Goal: Task Accomplishment & Management: Use online tool/utility

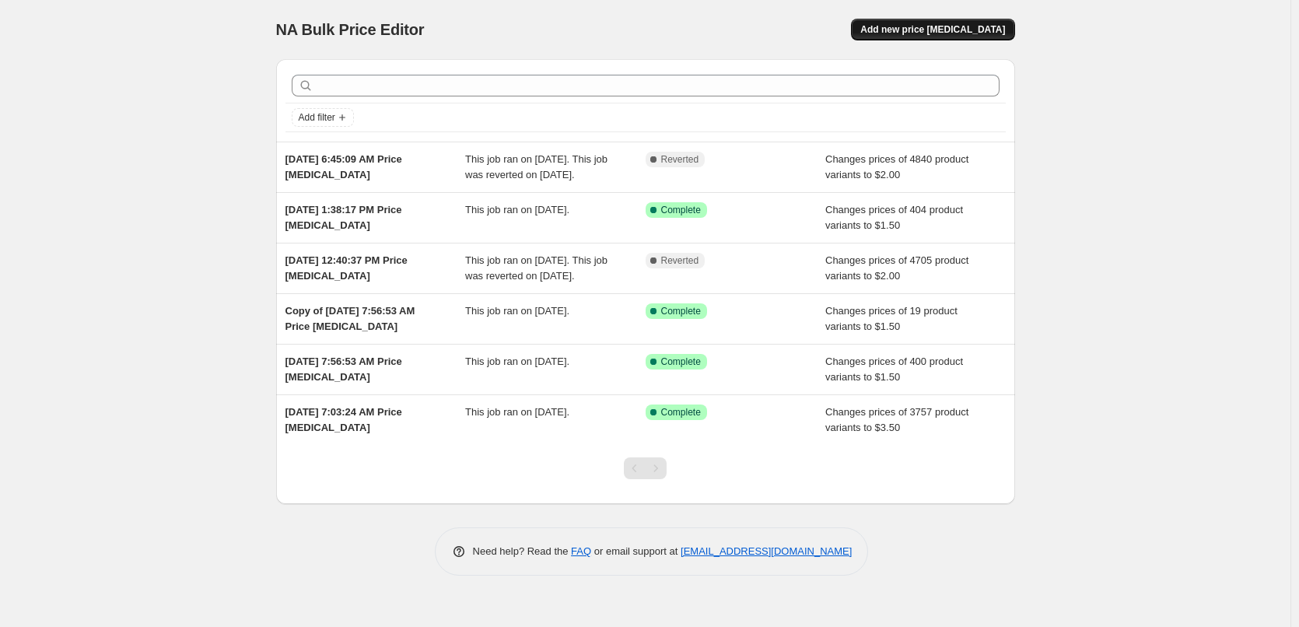
click at [949, 25] on span "Add new price [MEDICAL_DATA]" at bounding box center [932, 29] width 145 height 12
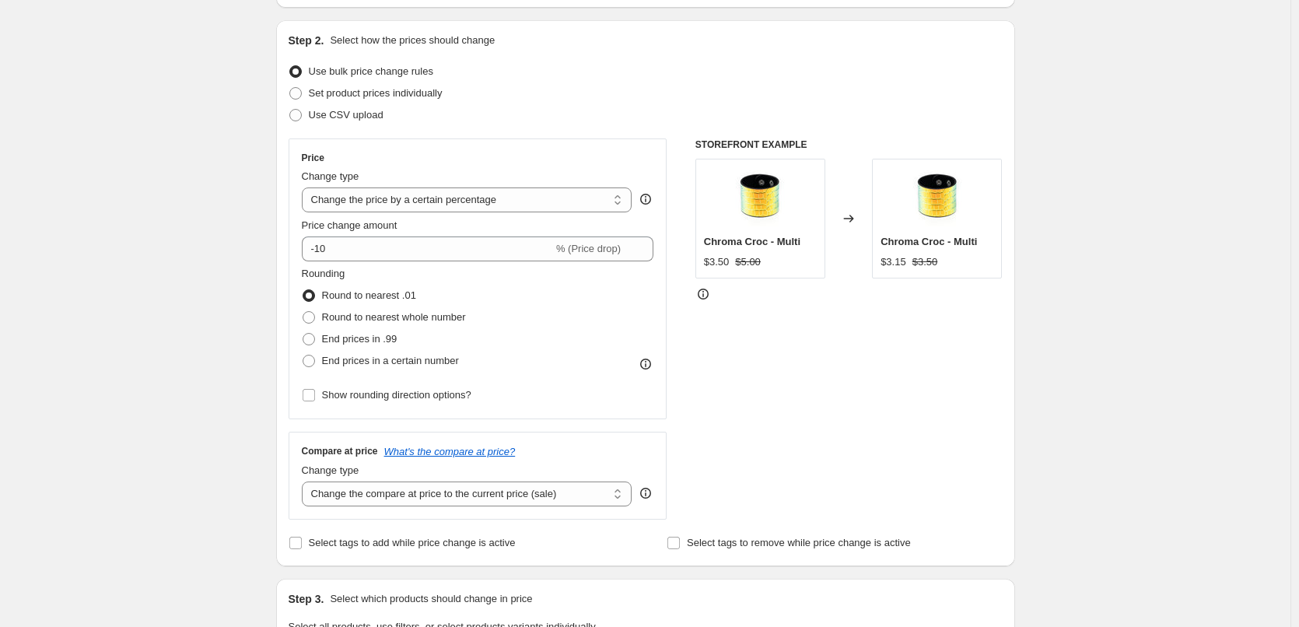
scroll to position [156, 0]
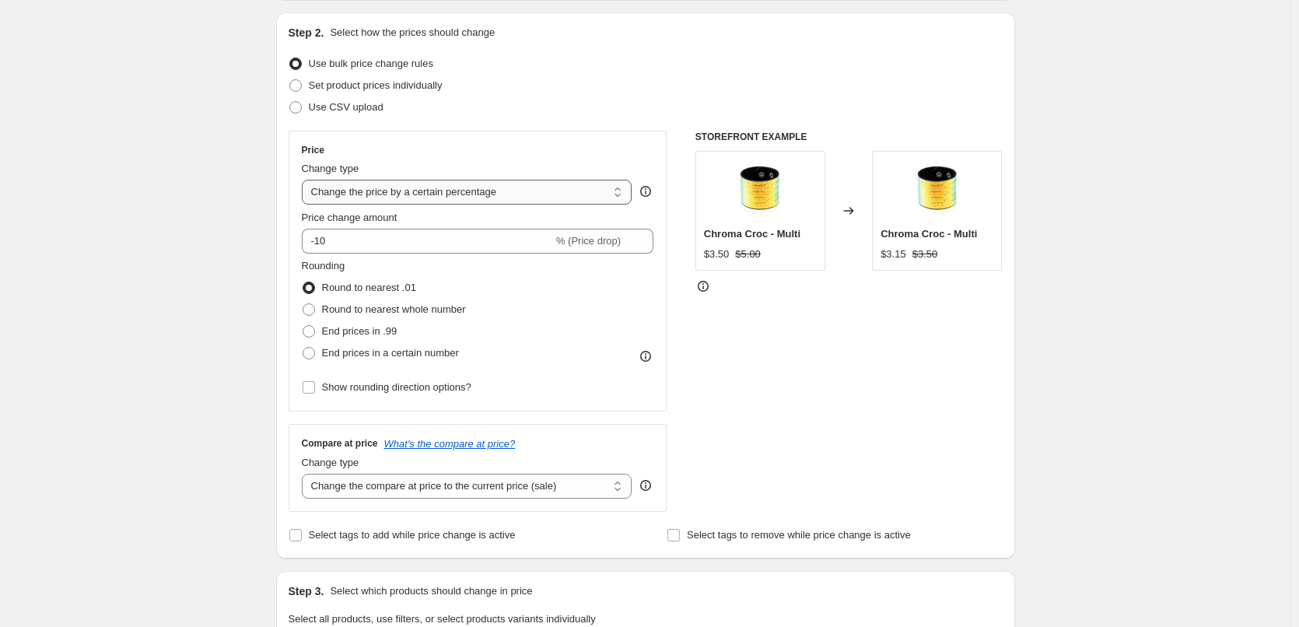
click at [462, 198] on select "Change the price to a certain amount Change the price by a certain amount Chang…" at bounding box center [467, 192] width 331 height 25
select select "to"
click at [305, 180] on select "Change the price to a certain amount Change the price by a certain amount Chang…" at bounding box center [467, 192] width 331 height 25
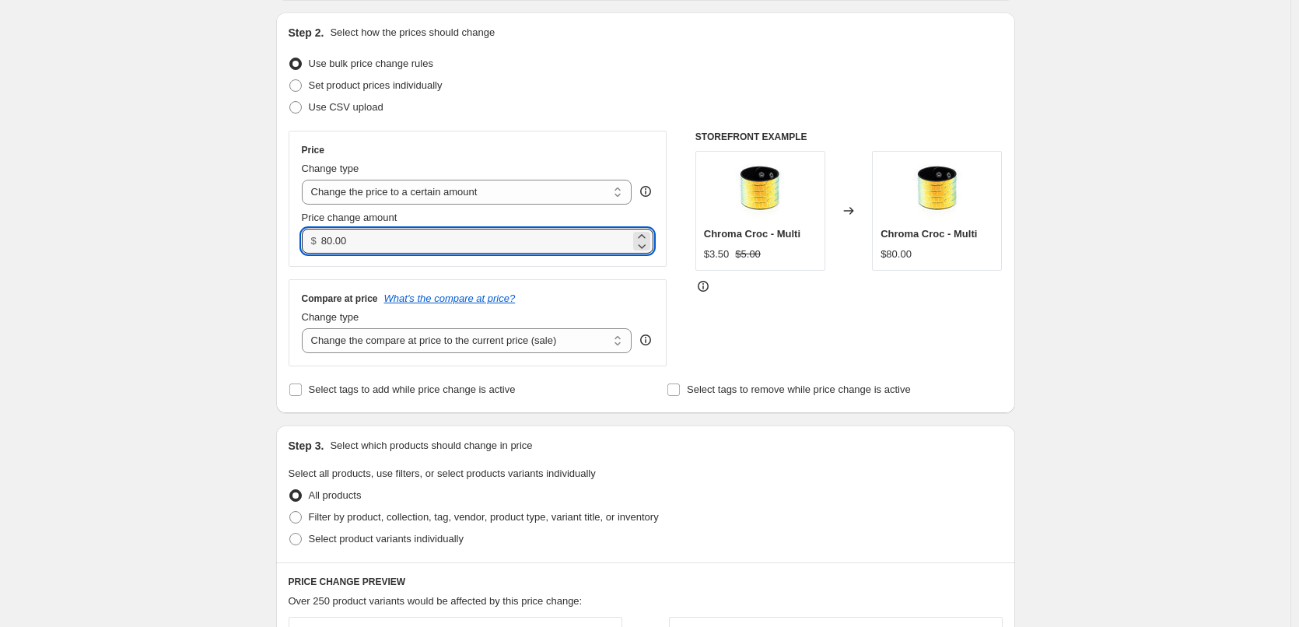
drag, startPoint x: 415, startPoint y: 242, endPoint x: 307, endPoint y: 255, distance: 108.9
click at [313, 253] on div "$ 80.00" at bounding box center [478, 241] width 352 height 25
type input "2.00"
click at [559, 283] on div "Compare at price What's the compare at price? Change type Change the compare at…" at bounding box center [478, 322] width 379 height 87
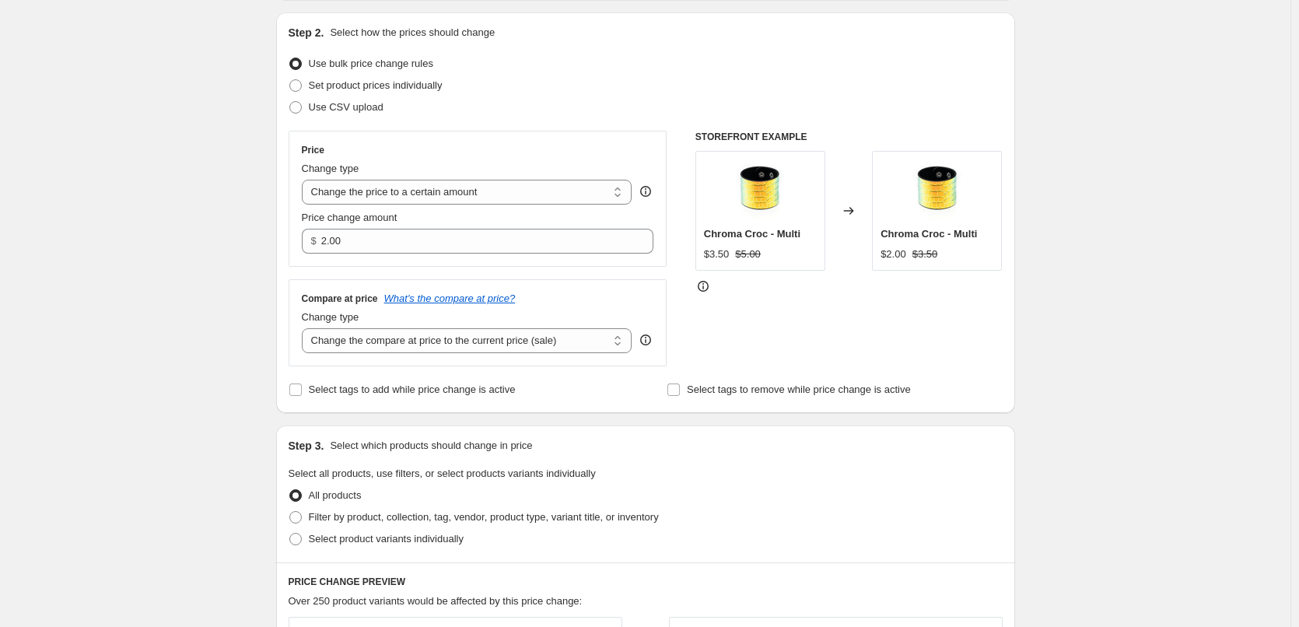
scroll to position [233, 0]
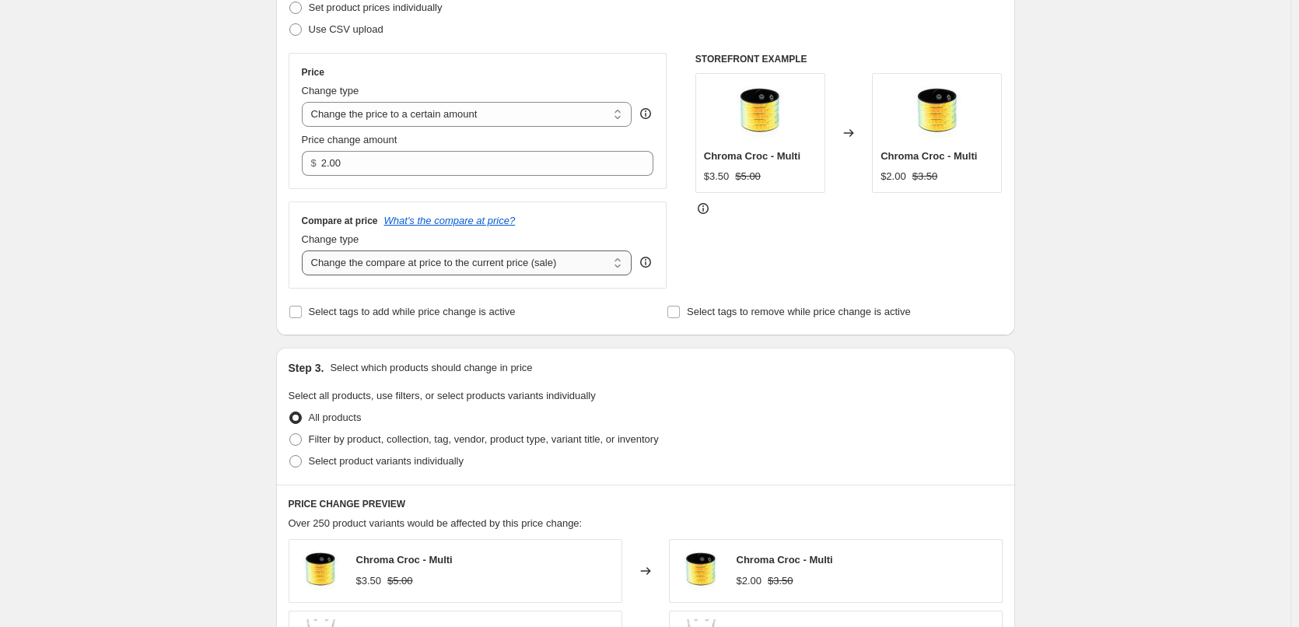
click at [404, 271] on select "Change the compare at price to the current price (sale) Change the compare at p…" at bounding box center [467, 262] width 331 height 25
select select "to"
click at [305, 251] on select "Change the compare at price to the current price (sale) Change the compare at p…" at bounding box center [467, 262] width 331 height 25
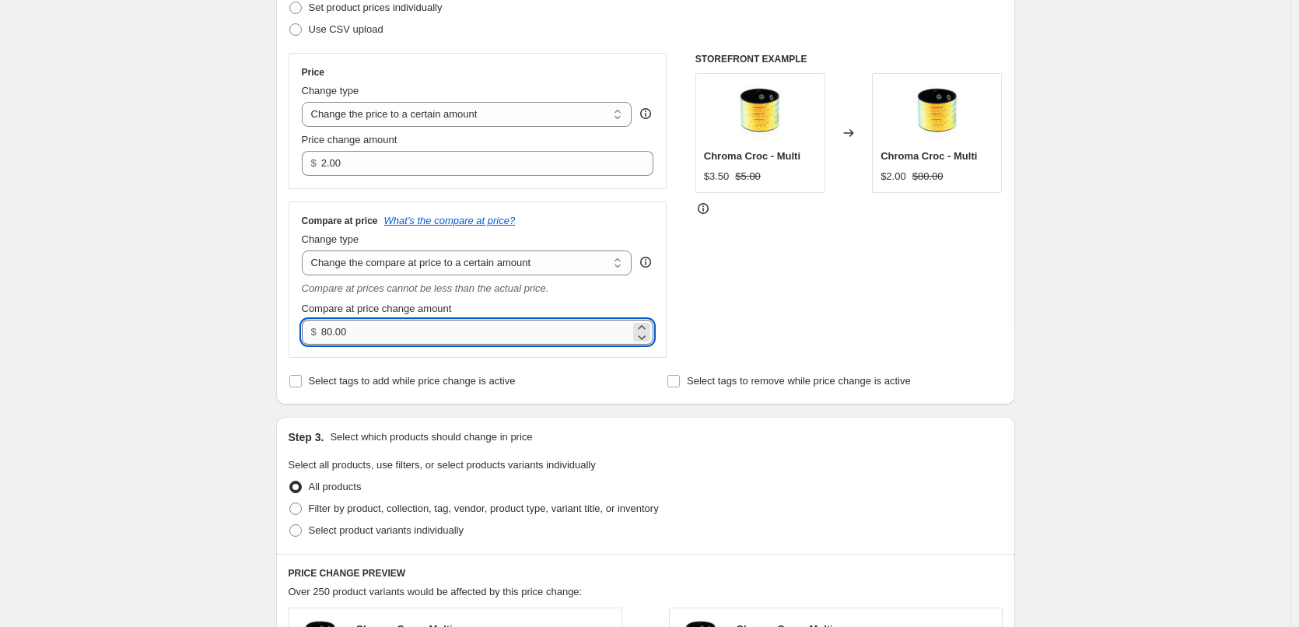
click at [368, 326] on input "80.00" at bounding box center [475, 332] width 309 height 25
drag, startPoint x: 368, startPoint y: 326, endPoint x: 285, endPoint y: 335, distance: 83.0
click at [285, 335] on div "Step 2. Select how the prices should change Use bulk price change rules Set pro…" at bounding box center [645, 170] width 739 height 470
type input "8.00"
click at [220, 331] on div "Create new price [MEDICAL_DATA]. This page is ready Create new price [MEDICAL_D…" at bounding box center [645, 506] width 1290 height 1479
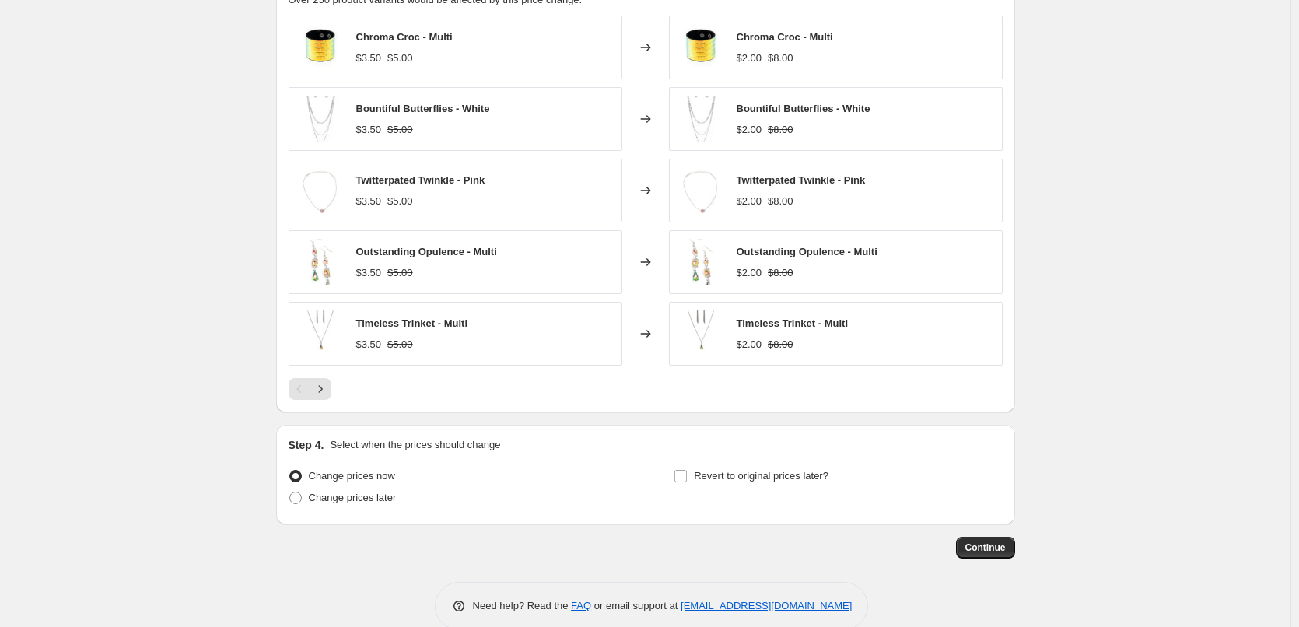
scroll to position [853, 0]
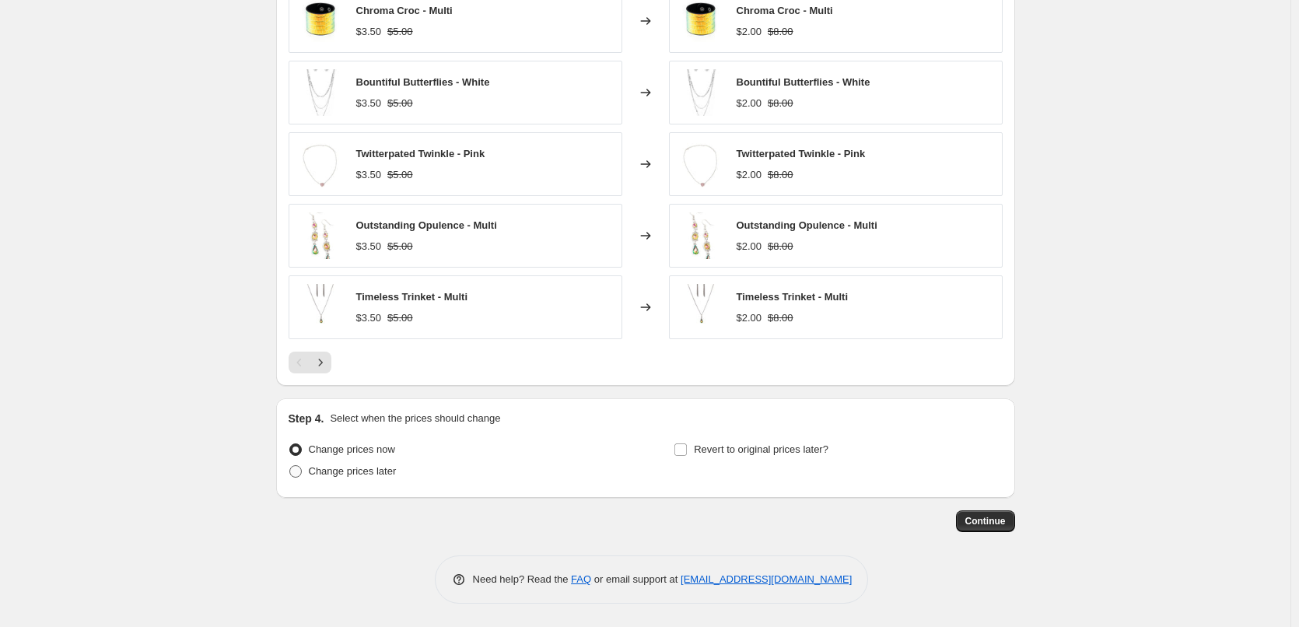
click at [347, 471] on span "Change prices later" at bounding box center [353, 471] width 88 height 12
click at [290, 466] on input "Change prices later" at bounding box center [289, 465] width 1 height 1
radio input "true"
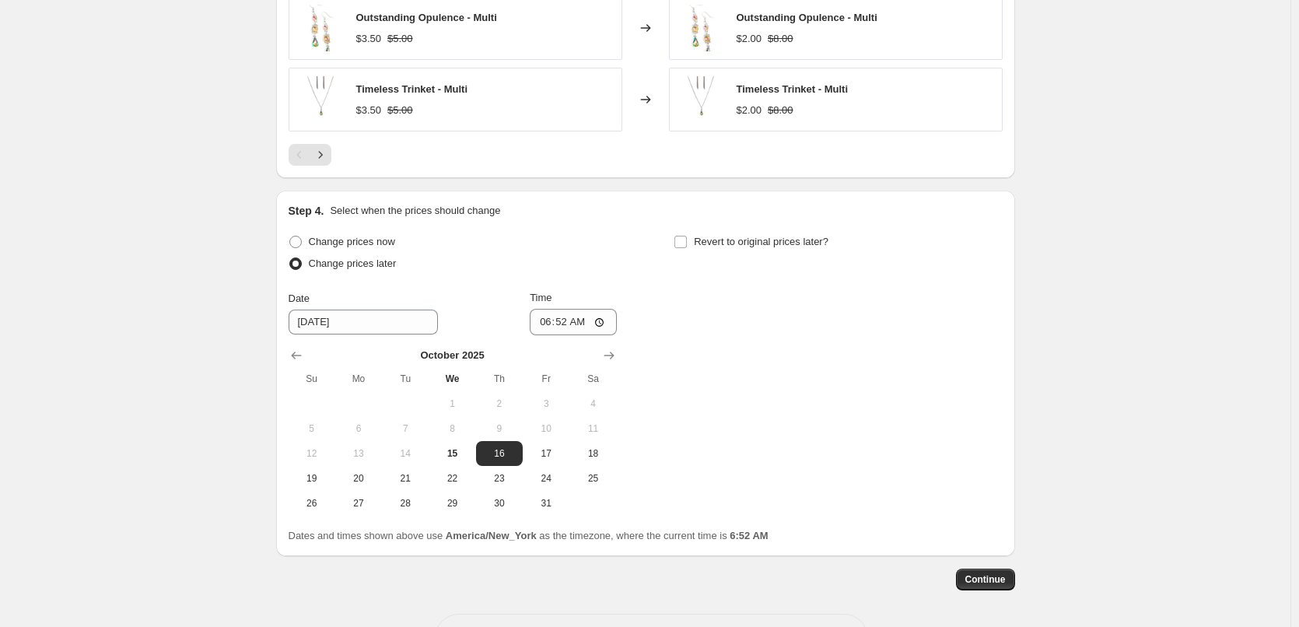
scroll to position [1086, 0]
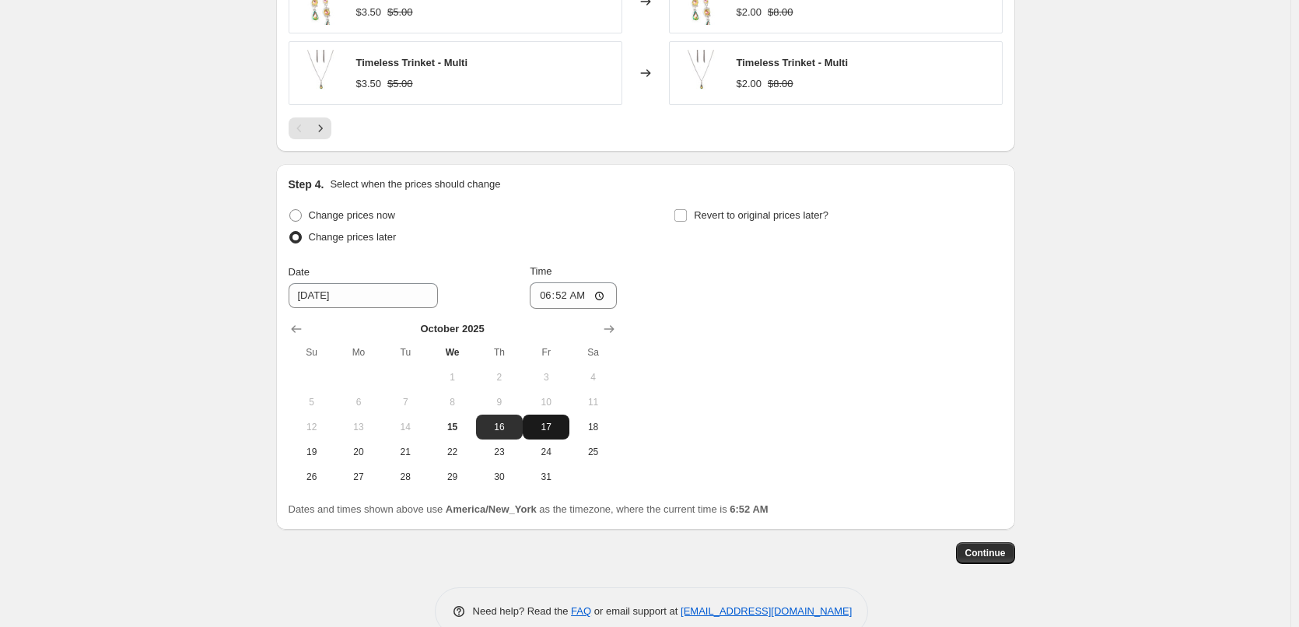
click at [552, 431] on span "17" at bounding box center [546, 427] width 34 height 12
type input "[DATE]"
click at [561, 295] on input "06:52" at bounding box center [573, 295] width 87 height 26
click at [590, 298] on input "06:52" at bounding box center [573, 295] width 87 height 26
click at [548, 294] on input "06:52" at bounding box center [573, 295] width 87 height 26
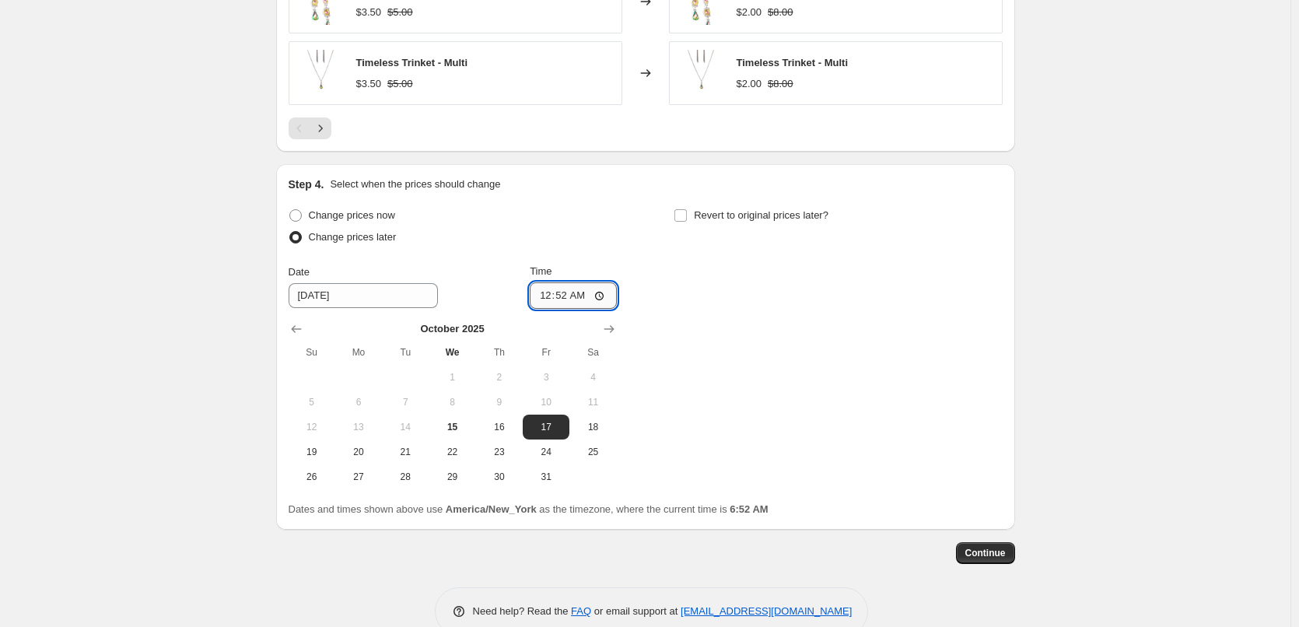
type input "00:00"
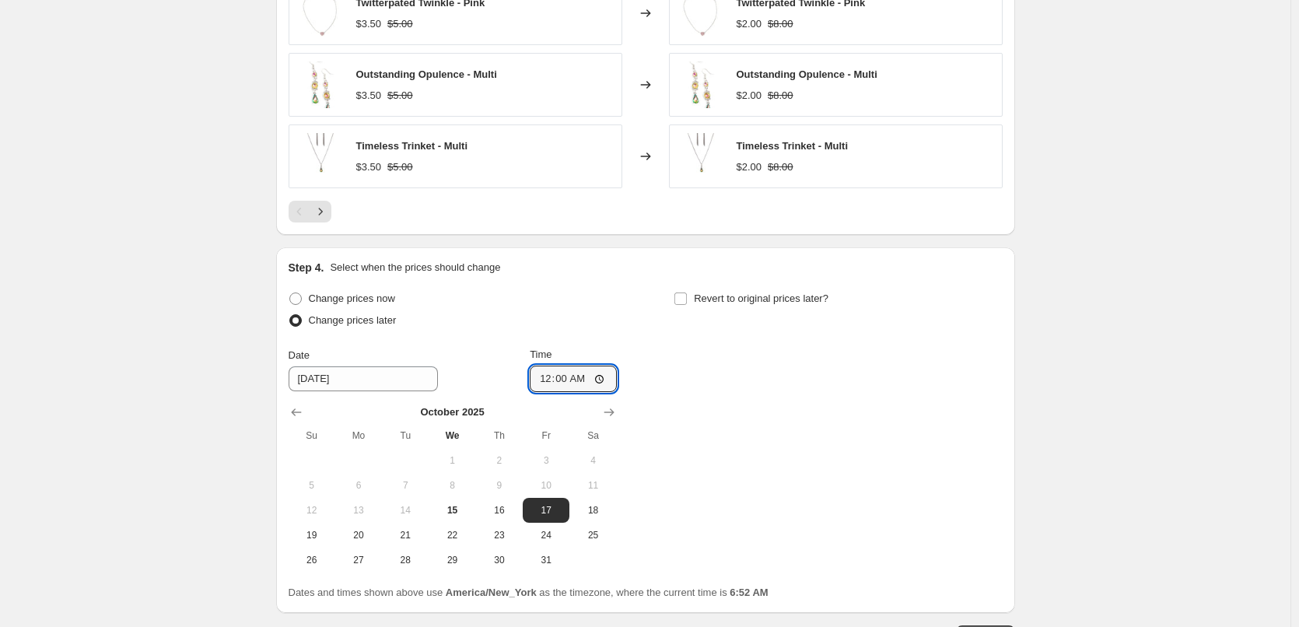
scroll to position [930, 0]
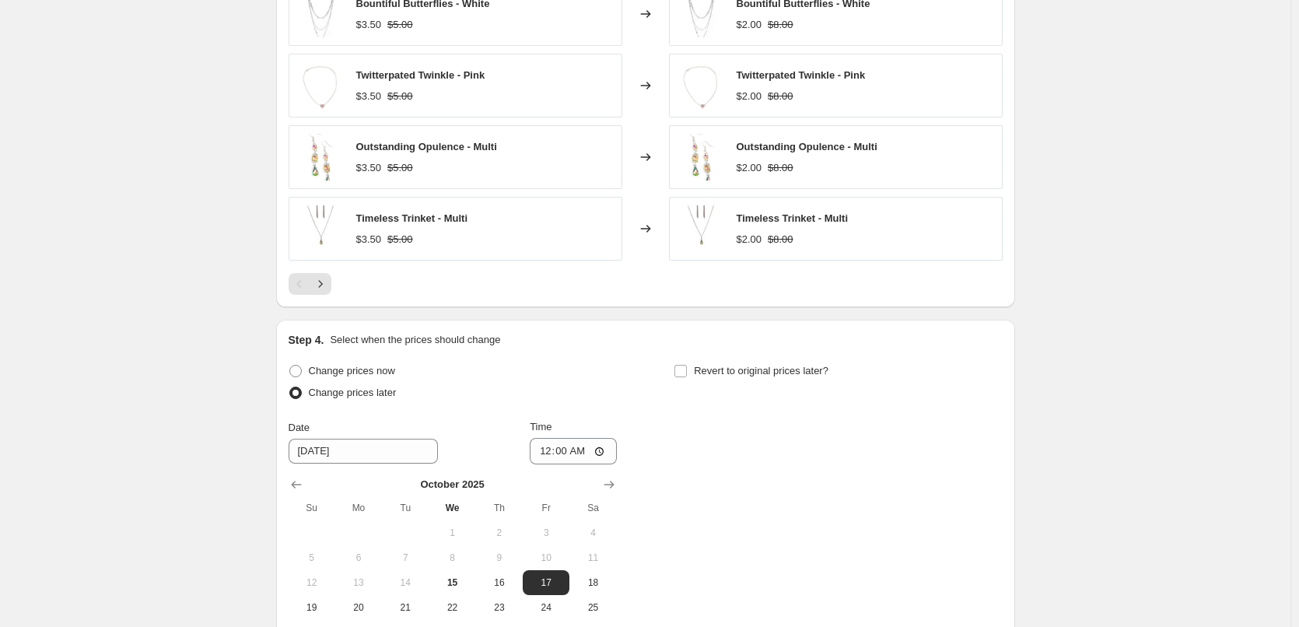
click at [710, 448] on div "Change prices now Change prices later Date [DATE] Time 00:00 [DATE] Su Mo Tu We…" at bounding box center [646, 502] width 714 height 285
click at [682, 373] on input "Revert to original prices later?" at bounding box center [680, 371] width 12 height 12
checkbox input "true"
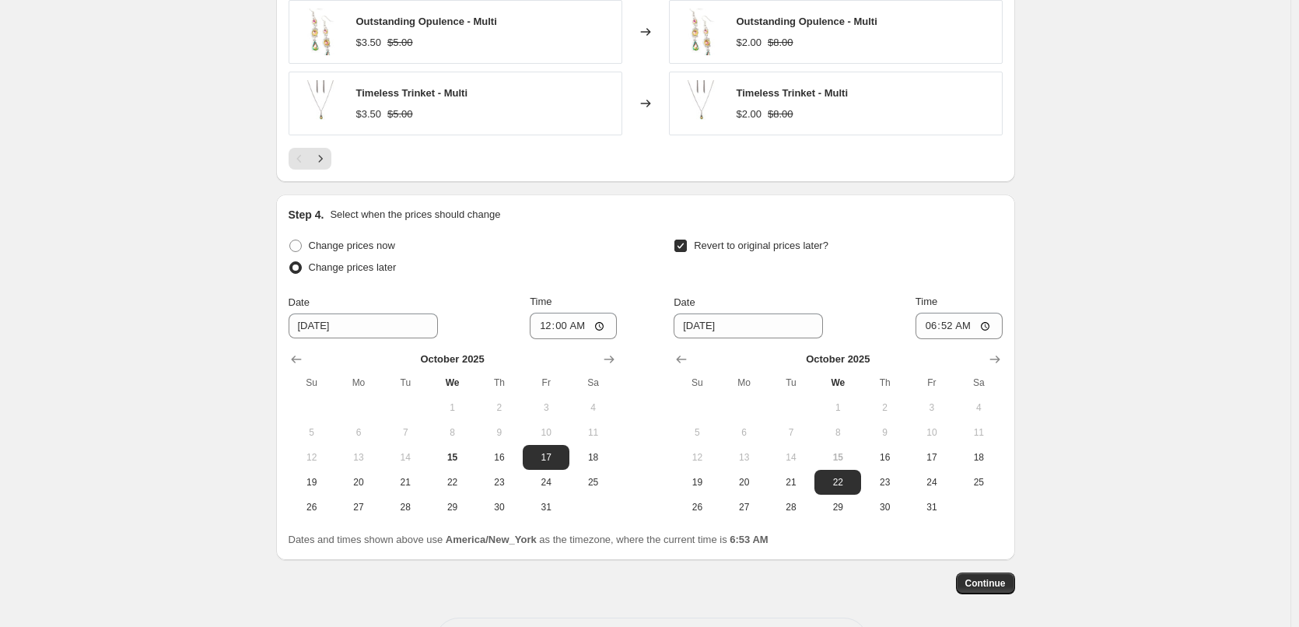
scroll to position [1086, 0]
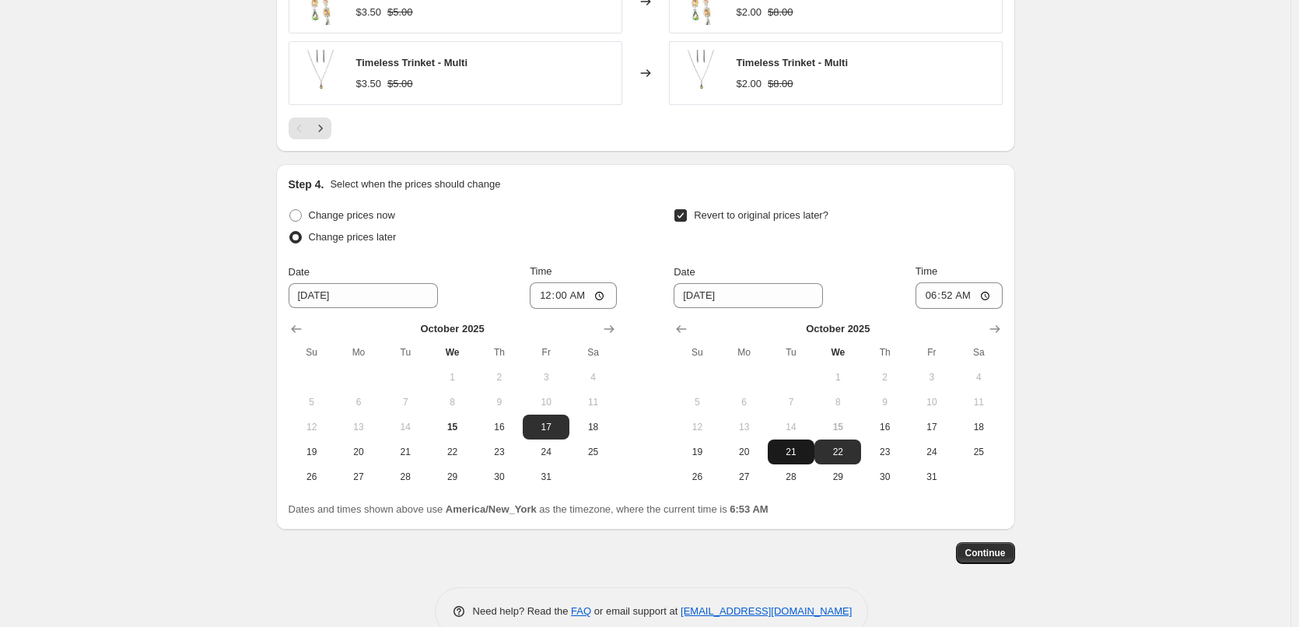
click at [803, 454] on span "21" at bounding box center [791, 452] width 34 height 12
type input "[DATE]"
click at [936, 297] on input "06:52" at bounding box center [959, 295] width 87 height 26
type input "23:59"
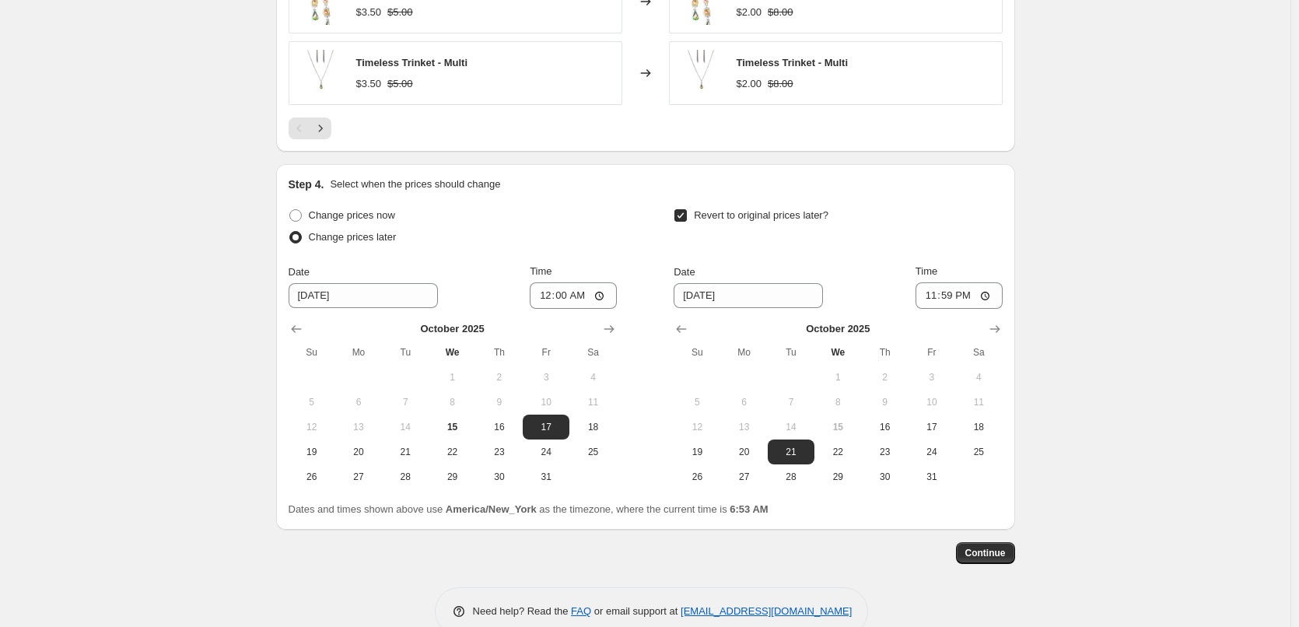
click at [748, 454] on span "20" at bounding box center [744, 452] width 34 height 12
type input "[DATE]"
click at [989, 548] on button "Continue" at bounding box center [985, 553] width 59 height 22
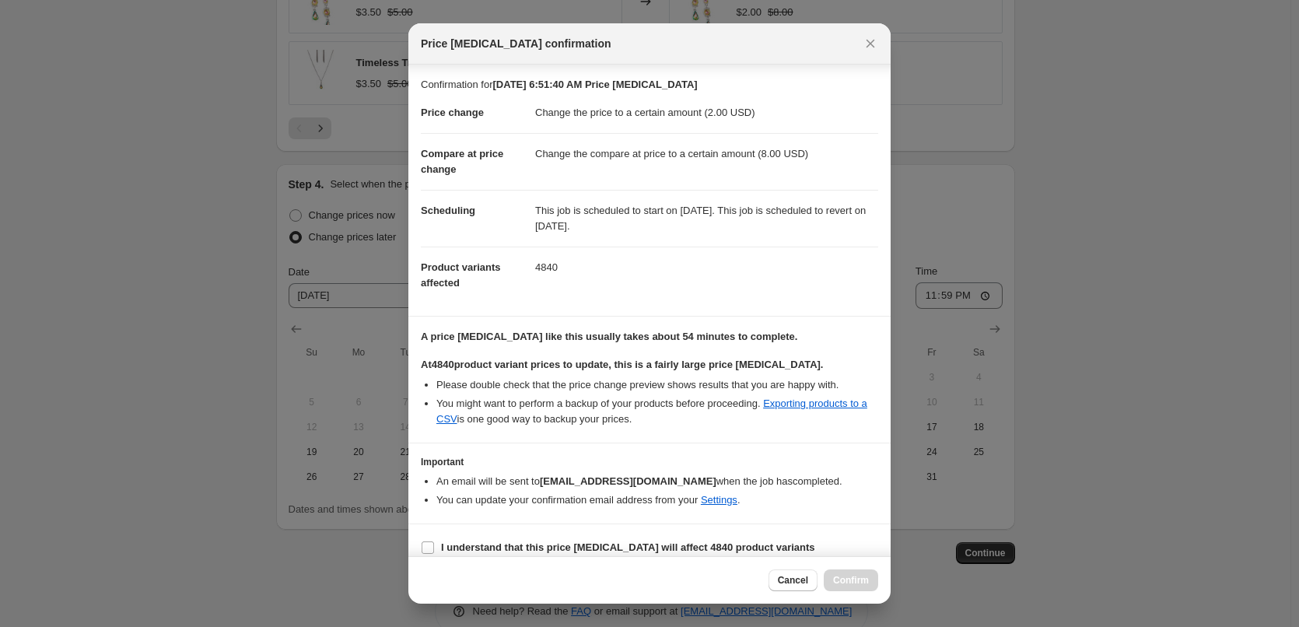
scroll to position [15, 0]
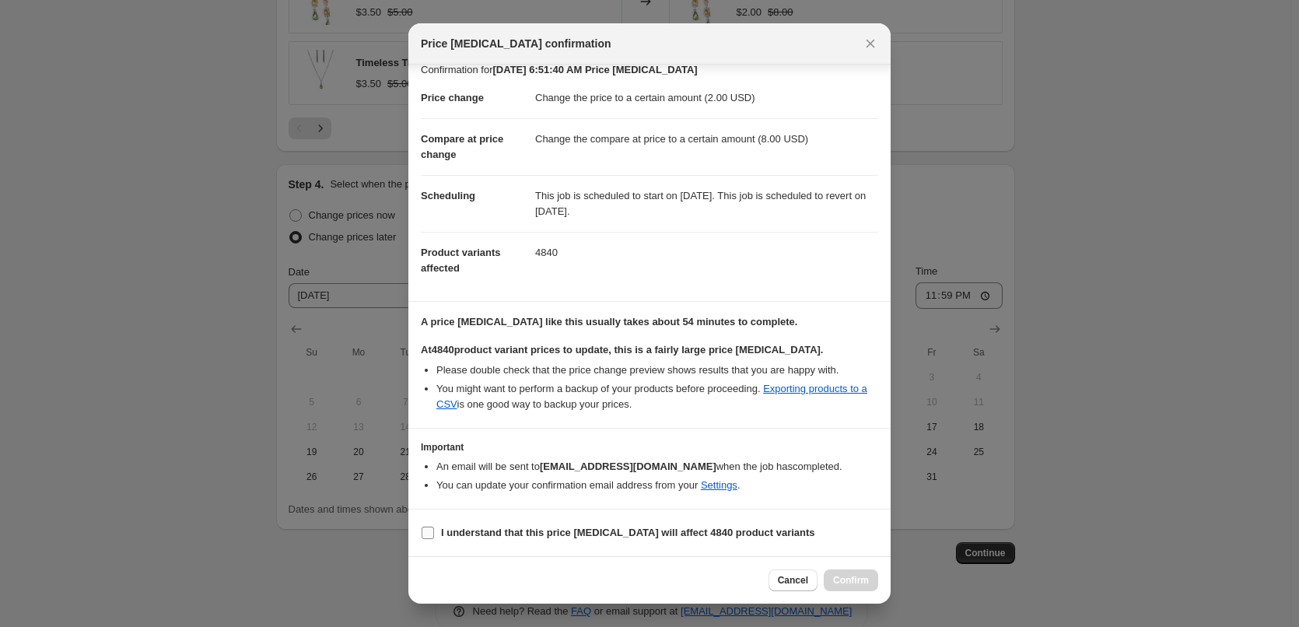
click at [590, 527] on b "I understand that this price [MEDICAL_DATA] will affect 4840 product variants" at bounding box center [628, 533] width 374 height 12
click at [434, 527] on input "I understand that this price [MEDICAL_DATA] will affect 4840 product variants" at bounding box center [428, 533] width 12 height 12
checkbox input "true"
click at [853, 578] on span "Confirm" at bounding box center [851, 580] width 36 height 12
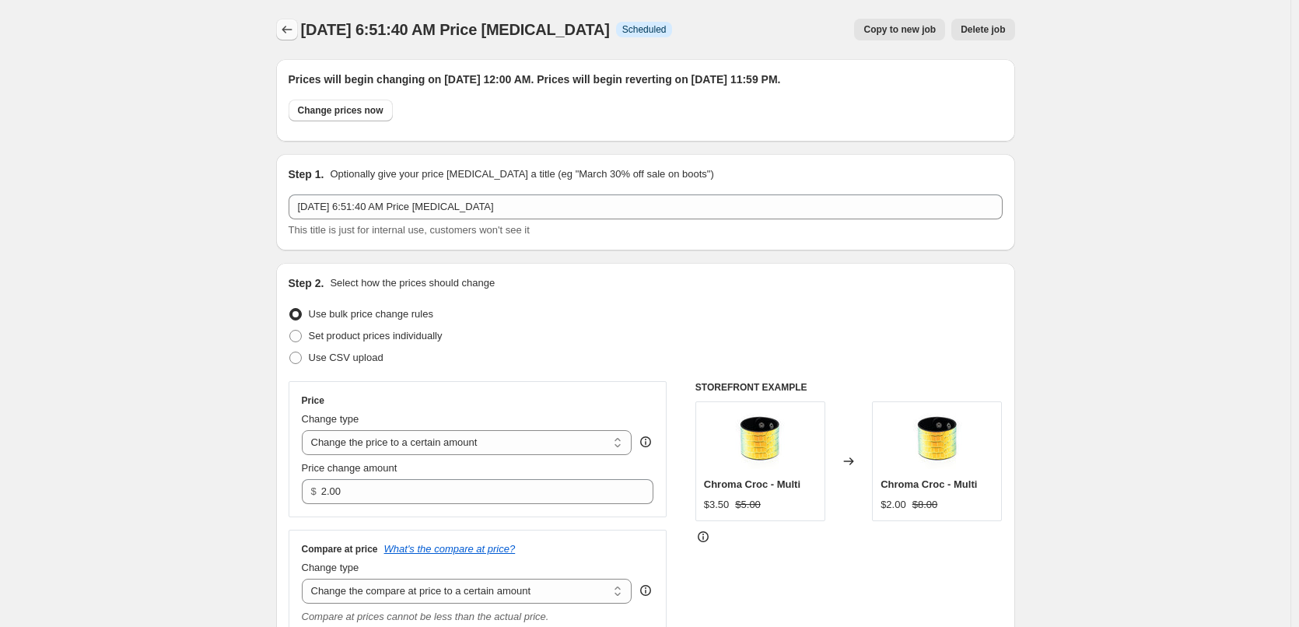
click at [292, 32] on icon "Price change jobs" at bounding box center [287, 30] width 16 height 16
